Goal: Task Accomplishment & Management: Use online tool/utility

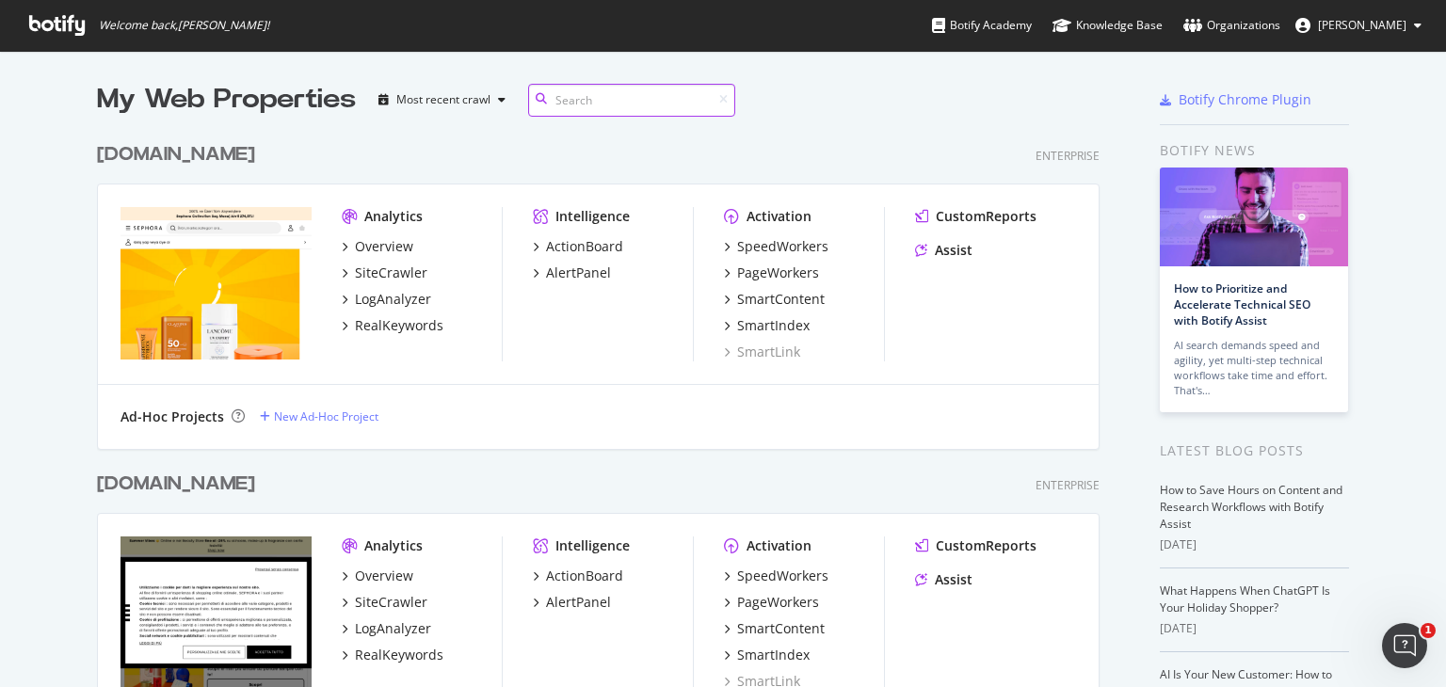
scroll to position [94, 0]
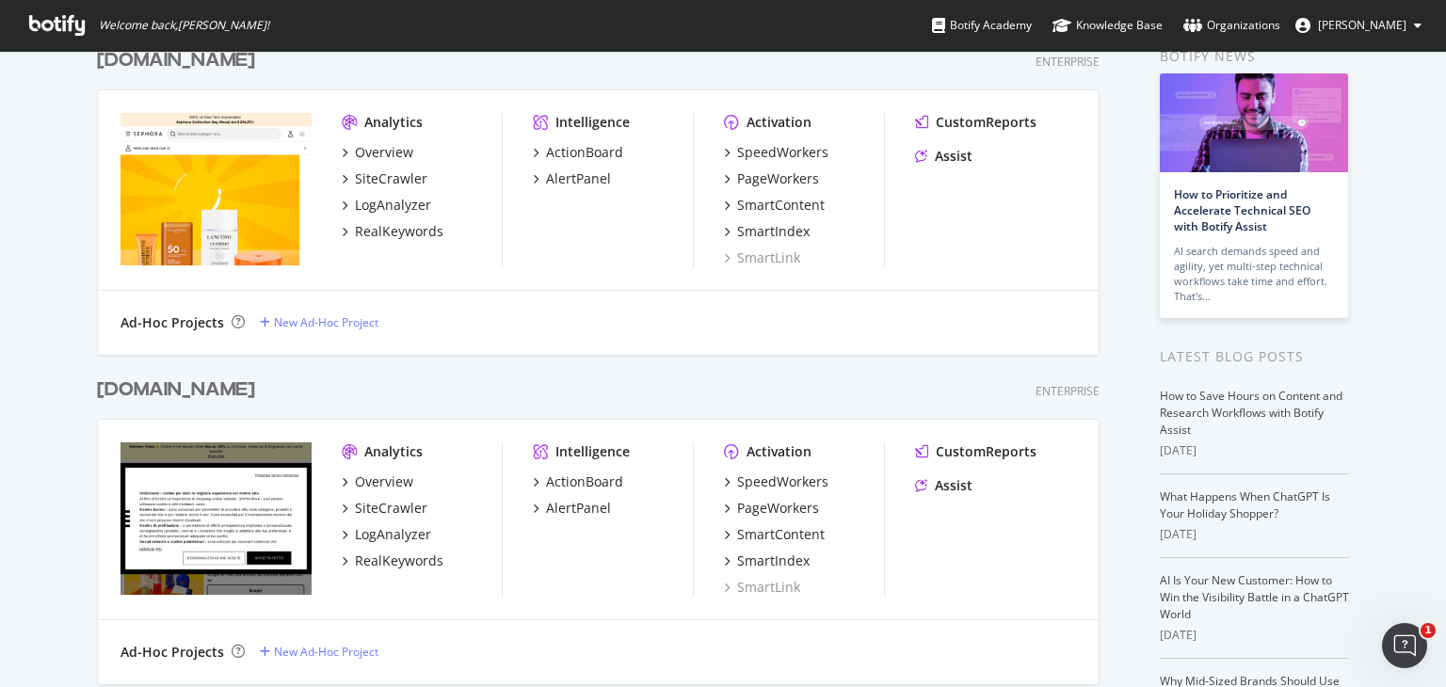
click at [236, 396] on div "[DOMAIN_NAME]" at bounding box center [176, 390] width 158 height 27
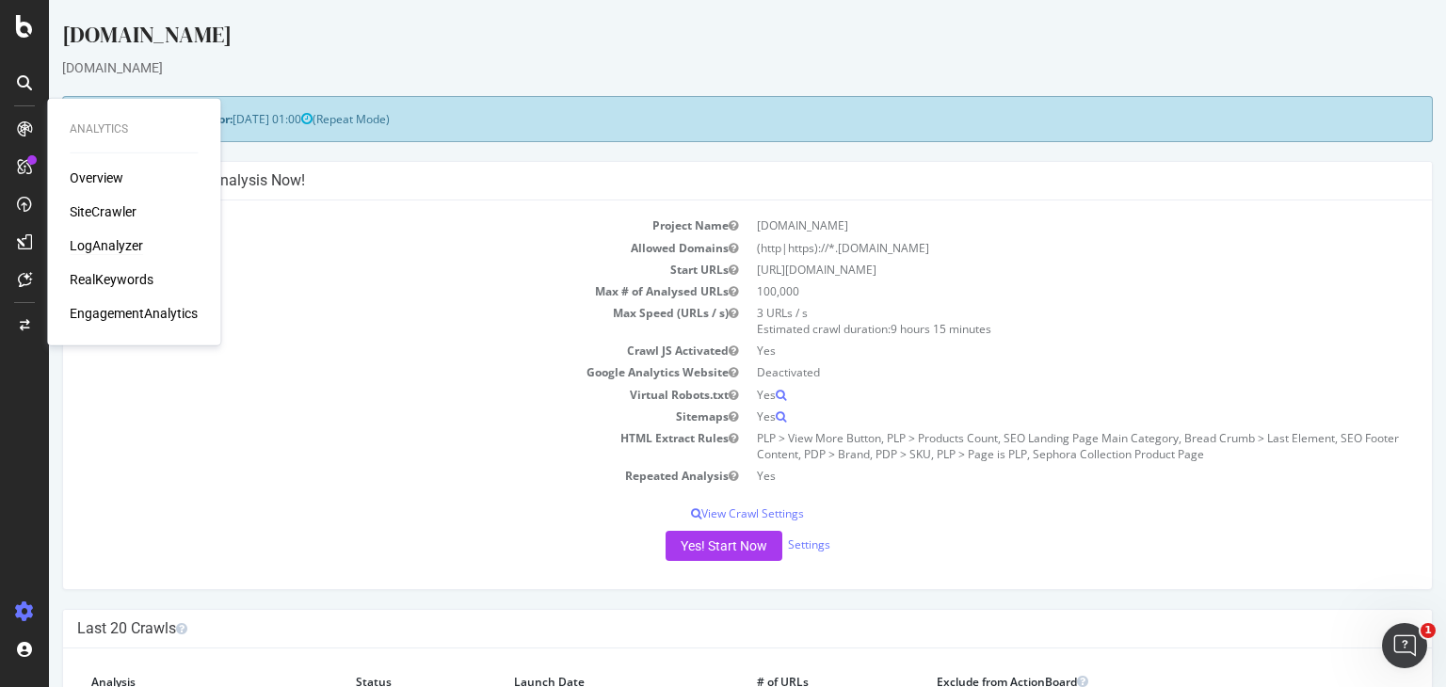
click at [103, 247] on div "LogAnalyzer" at bounding box center [106, 245] width 73 height 19
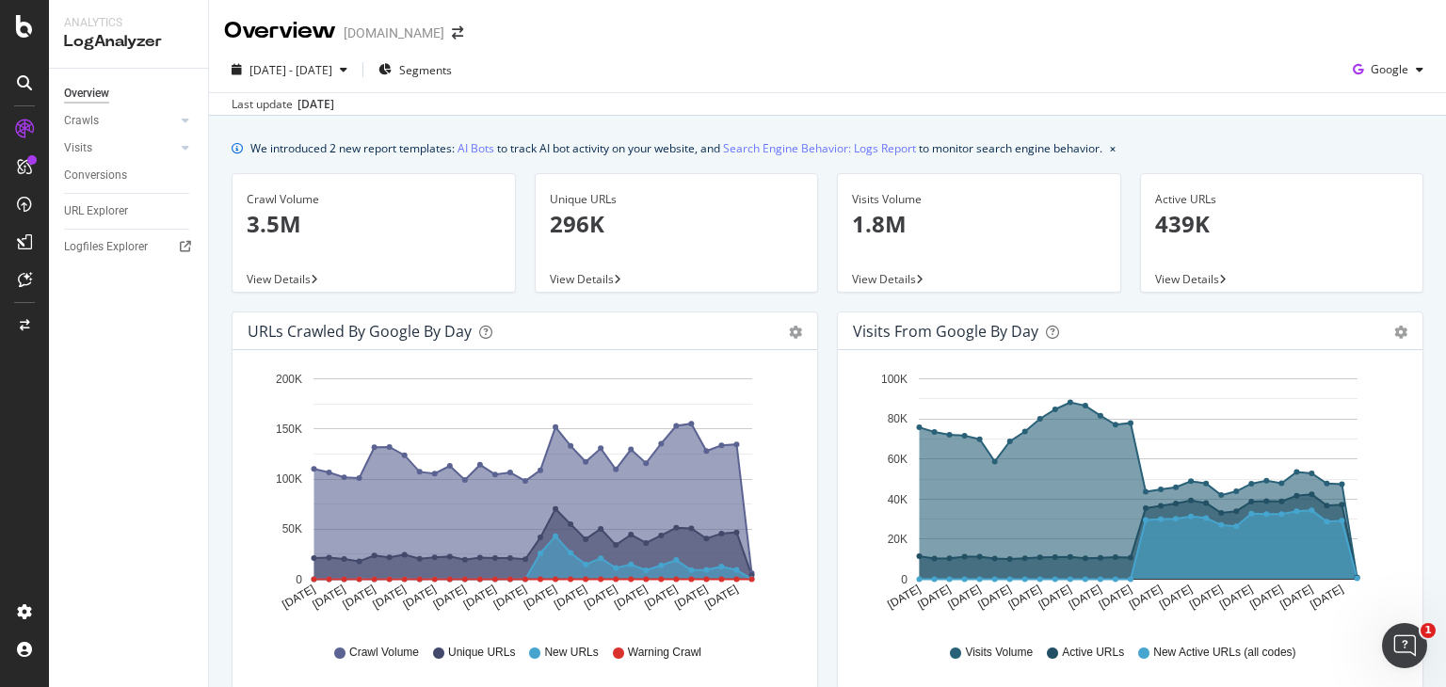
click at [306, 278] on span "View Details" at bounding box center [279, 279] width 64 height 16
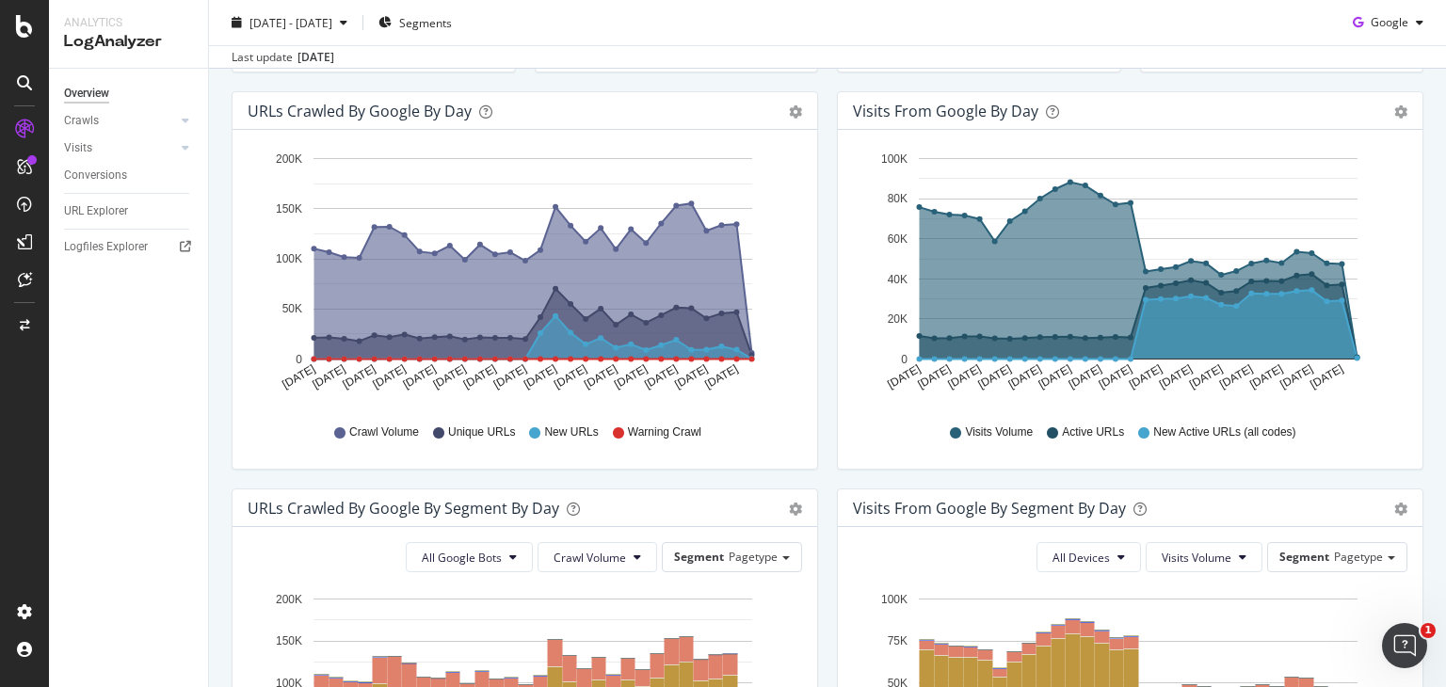
scroll to position [188, 0]
